Goal: Obtain resource: Download file/media

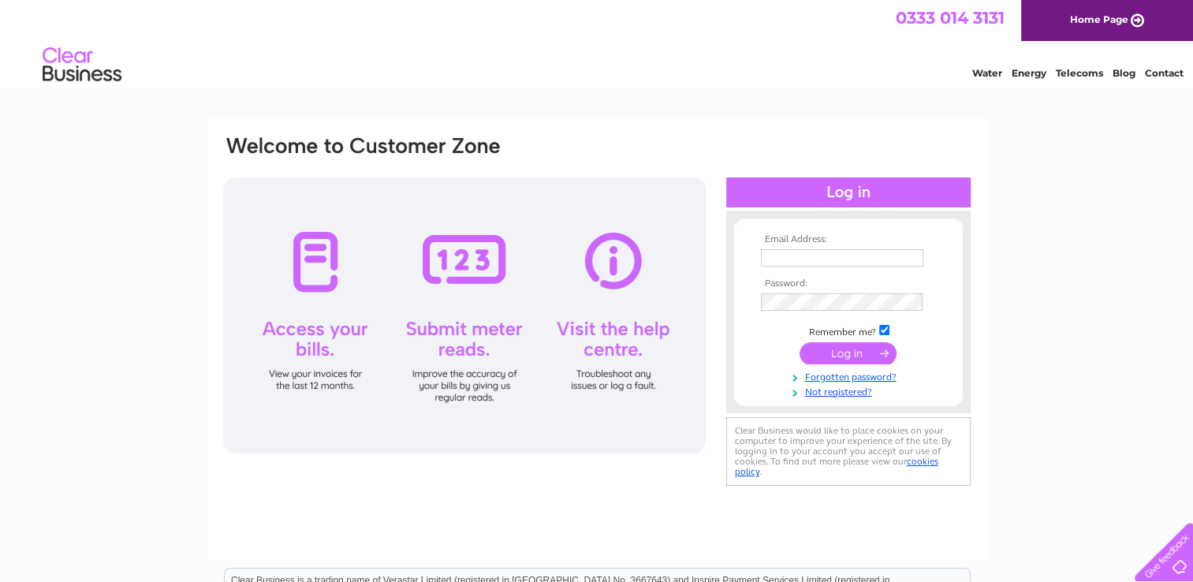
type input "pamalabudge@munrohighland.co.uk"
click at [838, 356] on input "submit" at bounding box center [847, 353] width 97 height 22
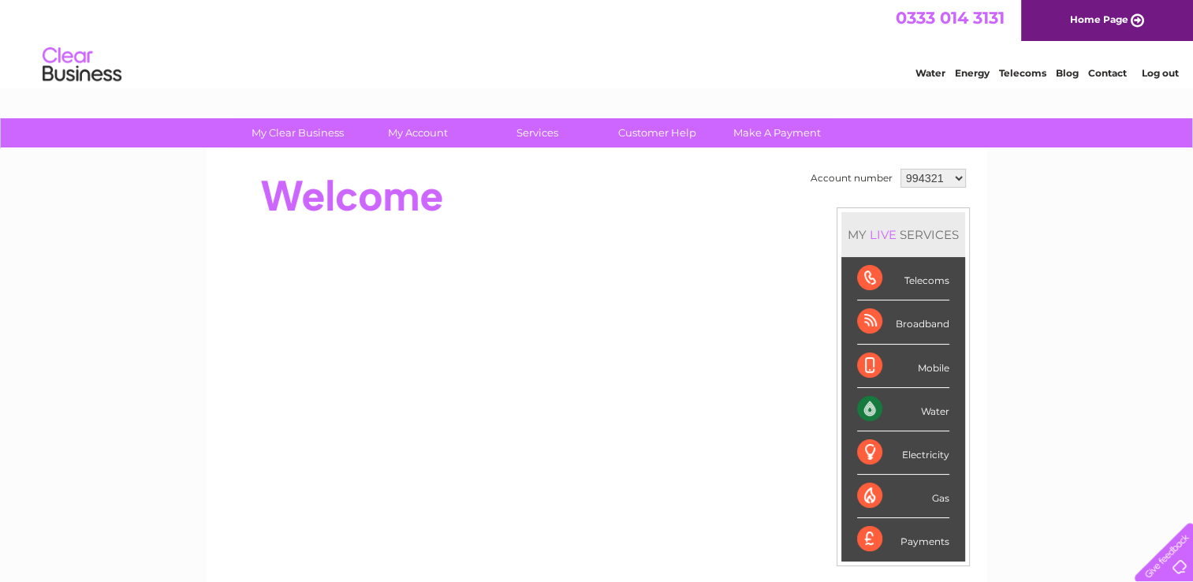
click at [958, 177] on select "994321 1091852 1091859 1091864 1091867 1091873 1091880 1091883 1091886 1091888 …" at bounding box center [932, 178] width 65 height 19
select select "1091880"
click at [900, 169] on select "994321 1091852 1091859 1091864 1091867 1091873 1091880 1091883 1091886 1091888 …" at bounding box center [932, 178] width 65 height 19
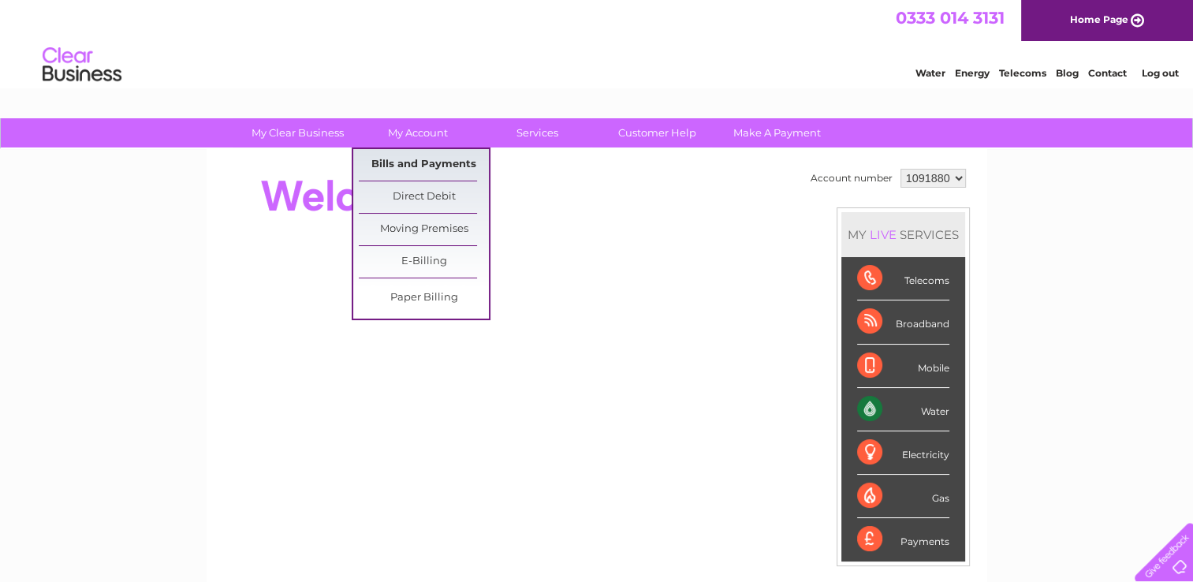
click at [411, 166] on link "Bills and Payments" at bounding box center [424, 165] width 130 height 32
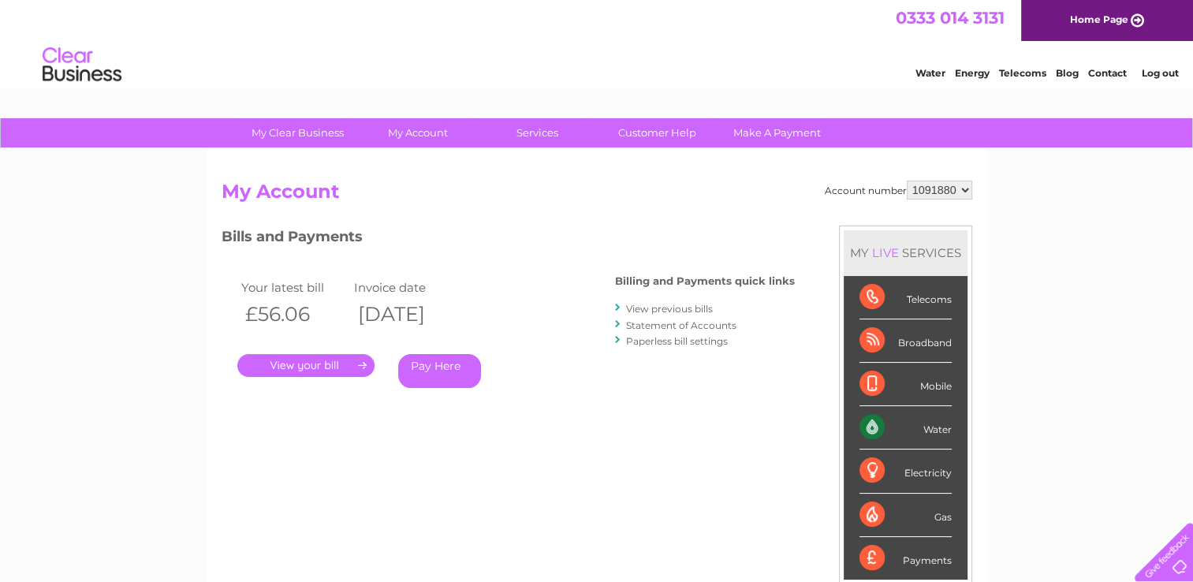
click at [332, 369] on link "." at bounding box center [305, 365] width 137 height 23
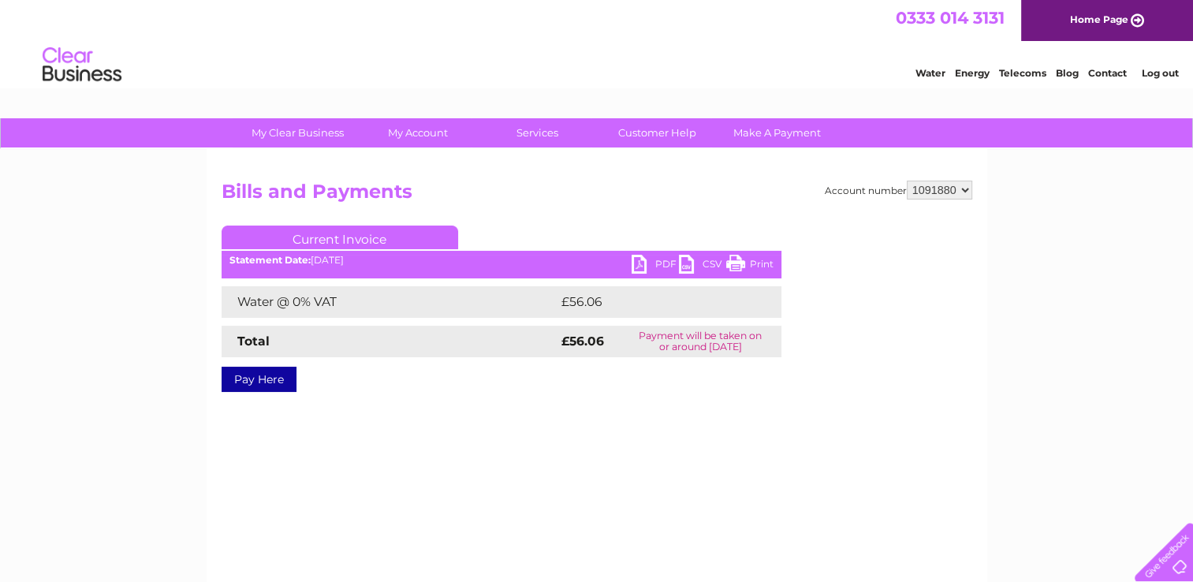
click at [644, 263] on link "PDF" at bounding box center [655, 266] width 47 height 23
click at [963, 188] on select "994321 1091852 1091859 1091864 1091867 1091873 1091880 1091883 1091886 1091888 …" at bounding box center [939, 190] width 65 height 19
select select "1091864"
click at [907, 181] on select "994321 1091852 1091859 1091864 1091867 1091873 1091880 1091883 1091886 1091888 …" at bounding box center [939, 190] width 65 height 19
click at [642, 260] on link "PDF" at bounding box center [655, 266] width 47 height 23
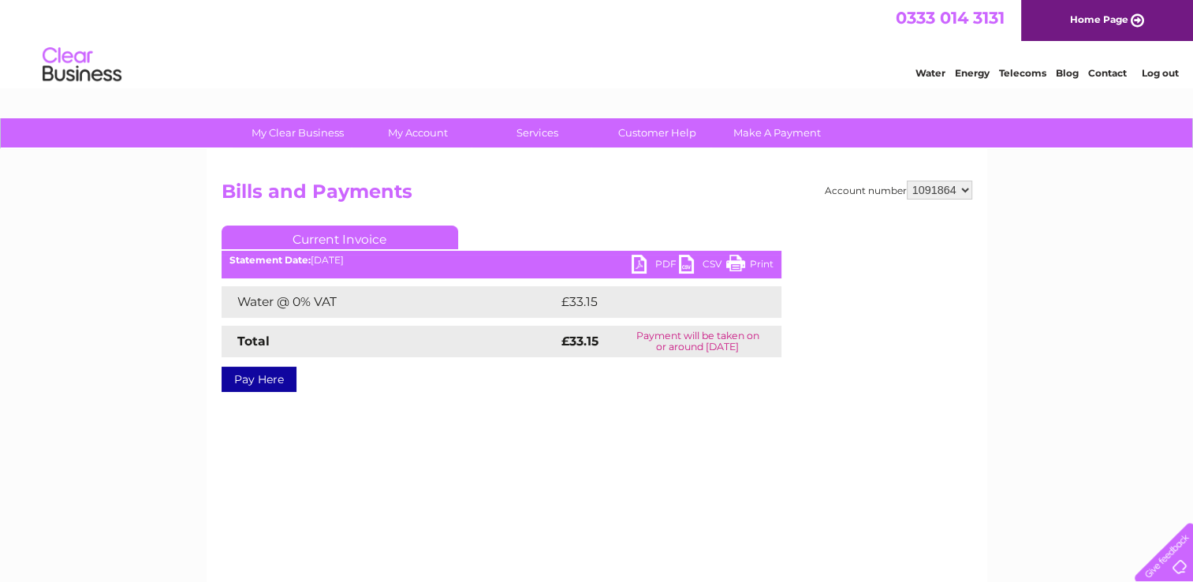
click at [968, 191] on select "994321 1091852 1091859 1091864 1091867 1091873 1091880 1091883 1091886 1091888 …" at bounding box center [939, 190] width 65 height 19
select select "1091873"
click at [907, 181] on select "994321 1091852 1091859 1091864 1091867 1091873 1091880 1091883 1091886 1091888 …" at bounding box center [939, 190] width 65 height 19
click at [632, 260] on link "PDF" at bounding box center [655, 266] width 47 height 23
click at [646, 260] on link "PDF" at bounding box center [655, 266] width 47 height 23
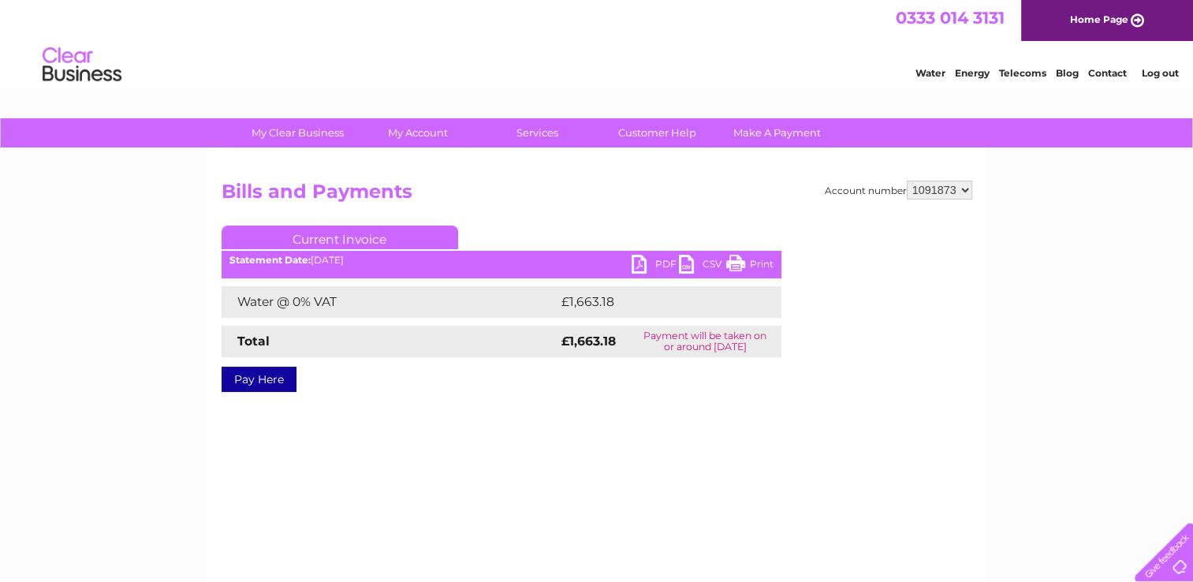
click at [697, 424] on div "Account number 994321 1091852 1091859 1091864 1091867 1091873 1091880 1091883 1…" at bounding box center [597, 370] width 781 height 442
click at [962, 184] on select "994321 1091852 1091859 1091864 1091867 1091873 1091880 1091883 1091886 1091888 …" at bounding box center [939, 190] width 65 height 19
select select "1091886"
click at [907, 181] on select "994321 1091852 1091859 1091864 1091867 1091873 1091880 1091883 1091886 1091888 …" at bounding box center [939, 190] width 65 height 19
click at [643, 266] on link "PDF" at bounding box center [655, 266] width 47 height 23
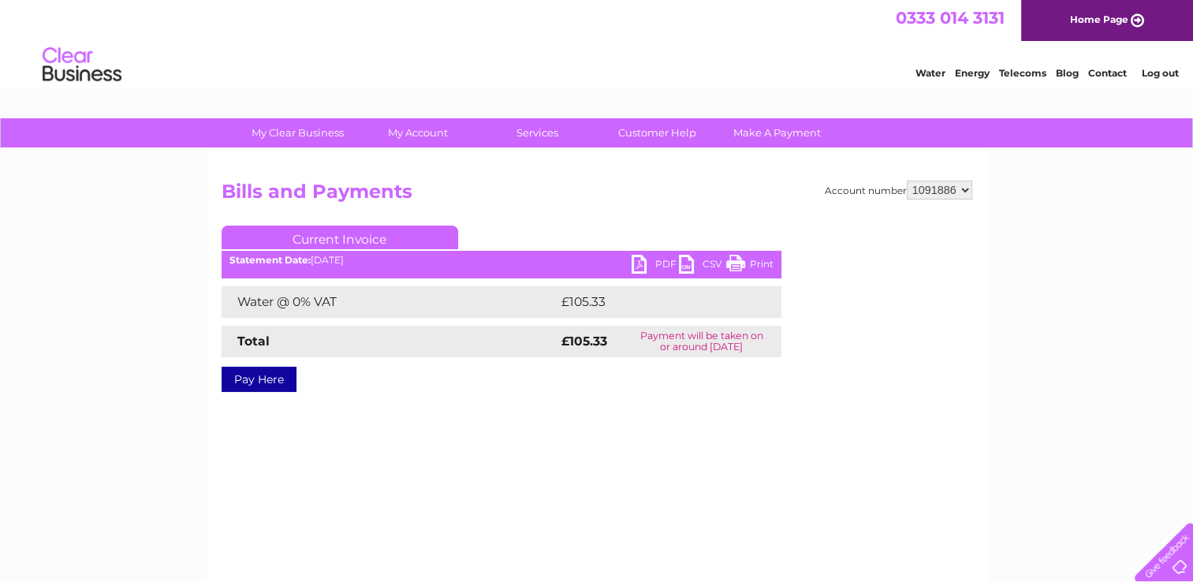
click at [639, 263] on link "PDF" at bounding box center [655, 266] width 47 height 23
click at [967, 184] on select "994321 1091852 1091859 1091864 1091867 1091873 1091880 1091883 1091886 1091888 …" at bounding box center [939, 190] width 65 height 19
select select "1091883"
click at [907, 181] on select "994321 1091852 1091859 1091864 1091867 1091873 1091880 1091883 1091886 1091888 …" at bounding box center [939, 190] width 65 height 19
click at [964, 195] on select "994321 1091852 1091859 1091864 1091867 1091873 1091880 1091883 1091886 1091888 …" at bounding box center [939, 190] width 65 height 19
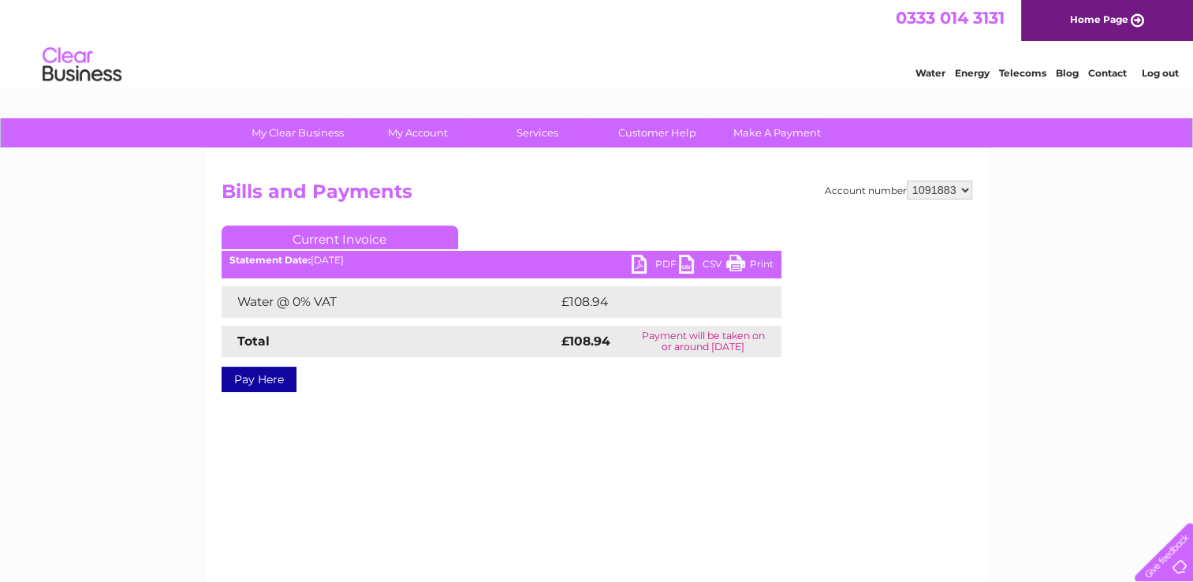
select select "1091886"
click at [907, 181] on select "994321 1091852 1091859 1091864 1091867 1091873 1091880 1091883 1091886 1091888 …" at bounding box center [939, 190] width 65 height 19
click at [637, 266] on link "PDF" at bounding box center [655, 266] width 47 height 23
click at [639, 262] on link "PDF" at bounding box center [655, 266] width 47 height 23
click at [549, 483] on div "Account number 994321 1091852 1091859 1091864 1091867 1091873 1091880 1091883 1…" at bounding box center [597, 370] width 781 height 442
